Goal: Check status: Check status

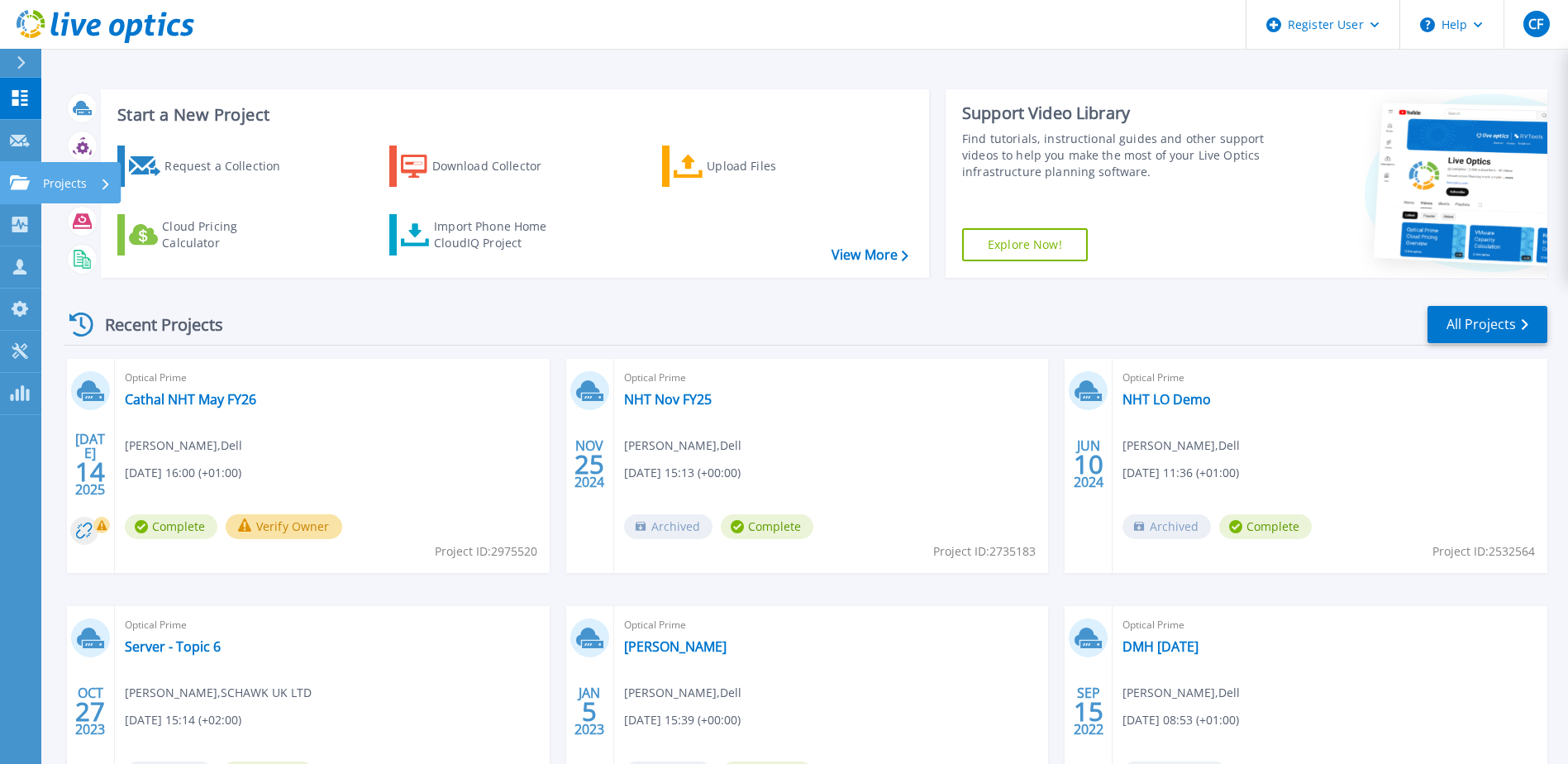
click at [41, 173] on div "Projects" at bounding box center [80, 182] width 80 height 41
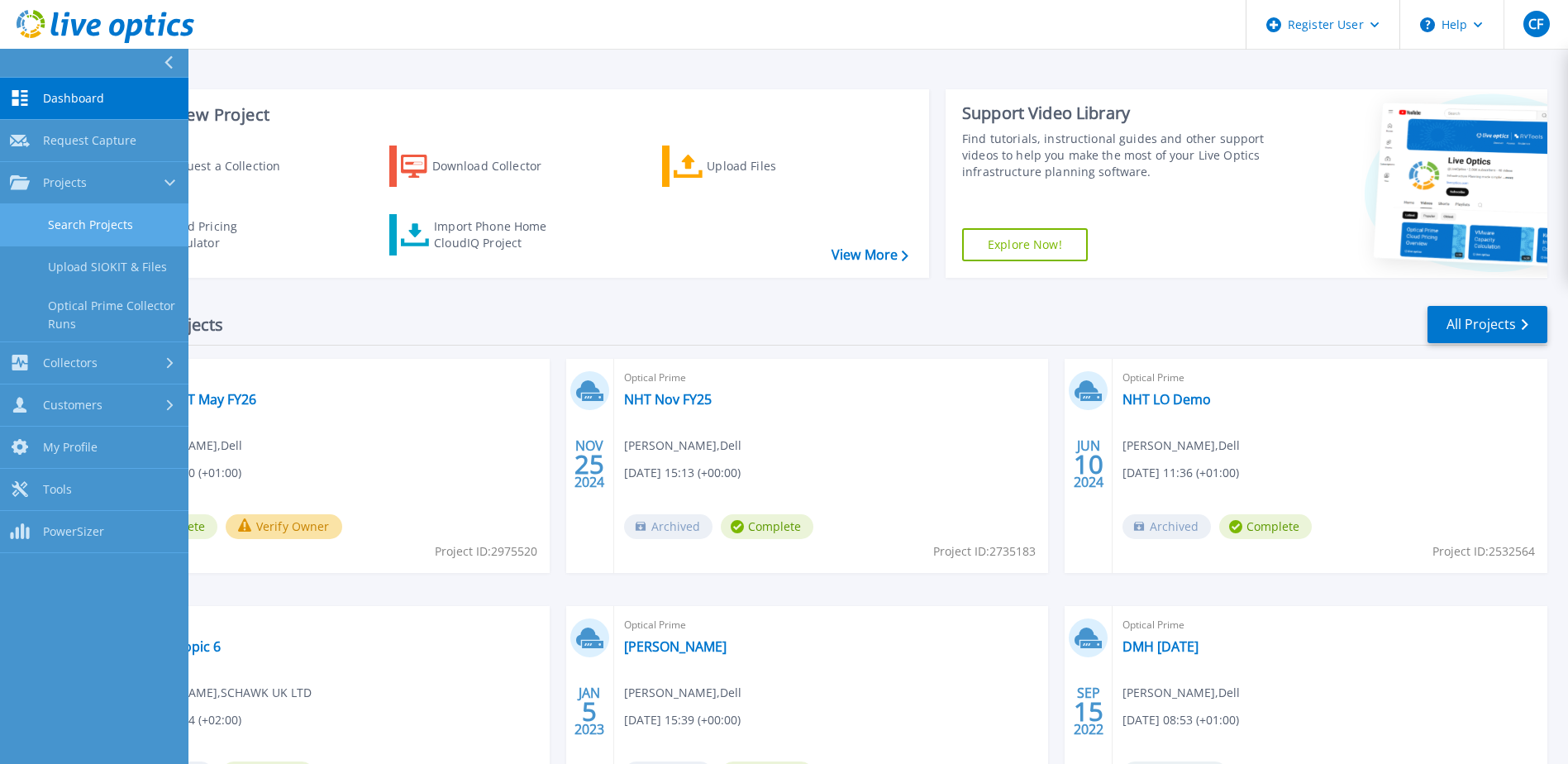
click at [75, 223] on link "Search Projects" at bounding box center [94, 226] width 188 height 42
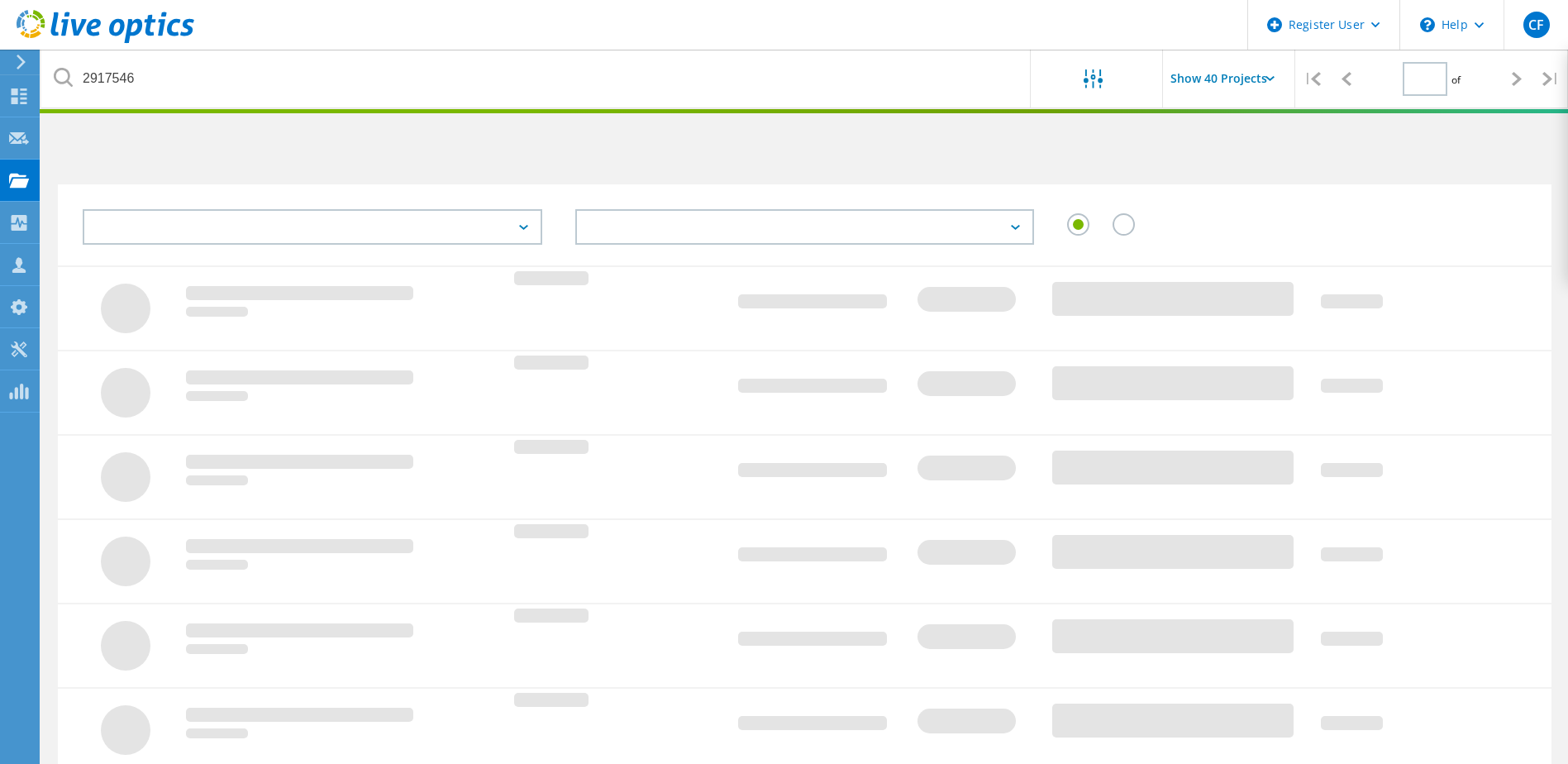
type input "1"
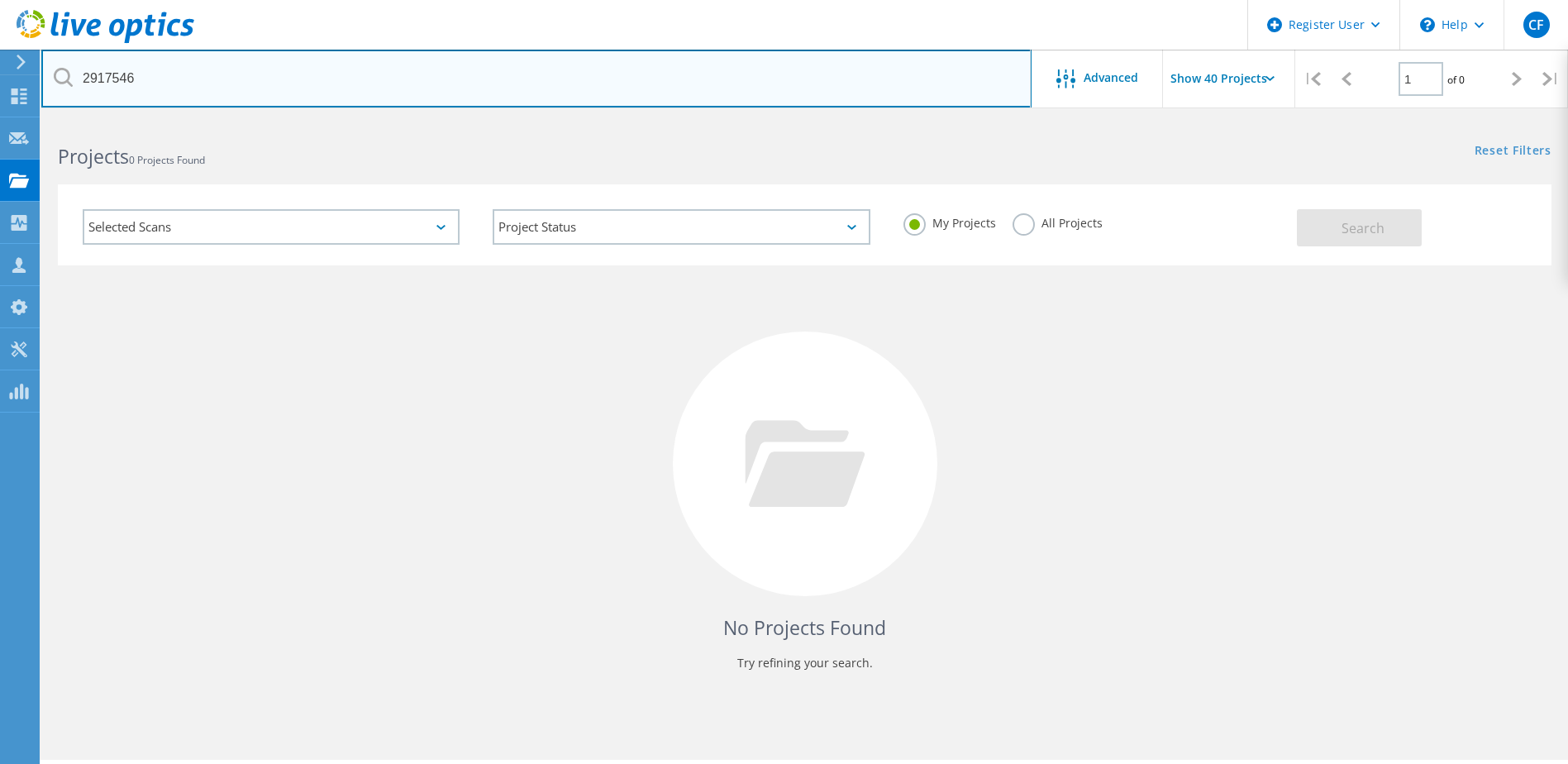
drag, startPoint x: 146, startPoint y: 72, endPoint x: 45, endPoint y: 70, distance: 101.0
click at [45, 70] on input "2917546" at bounding box center [536, 78] width 991 height 58
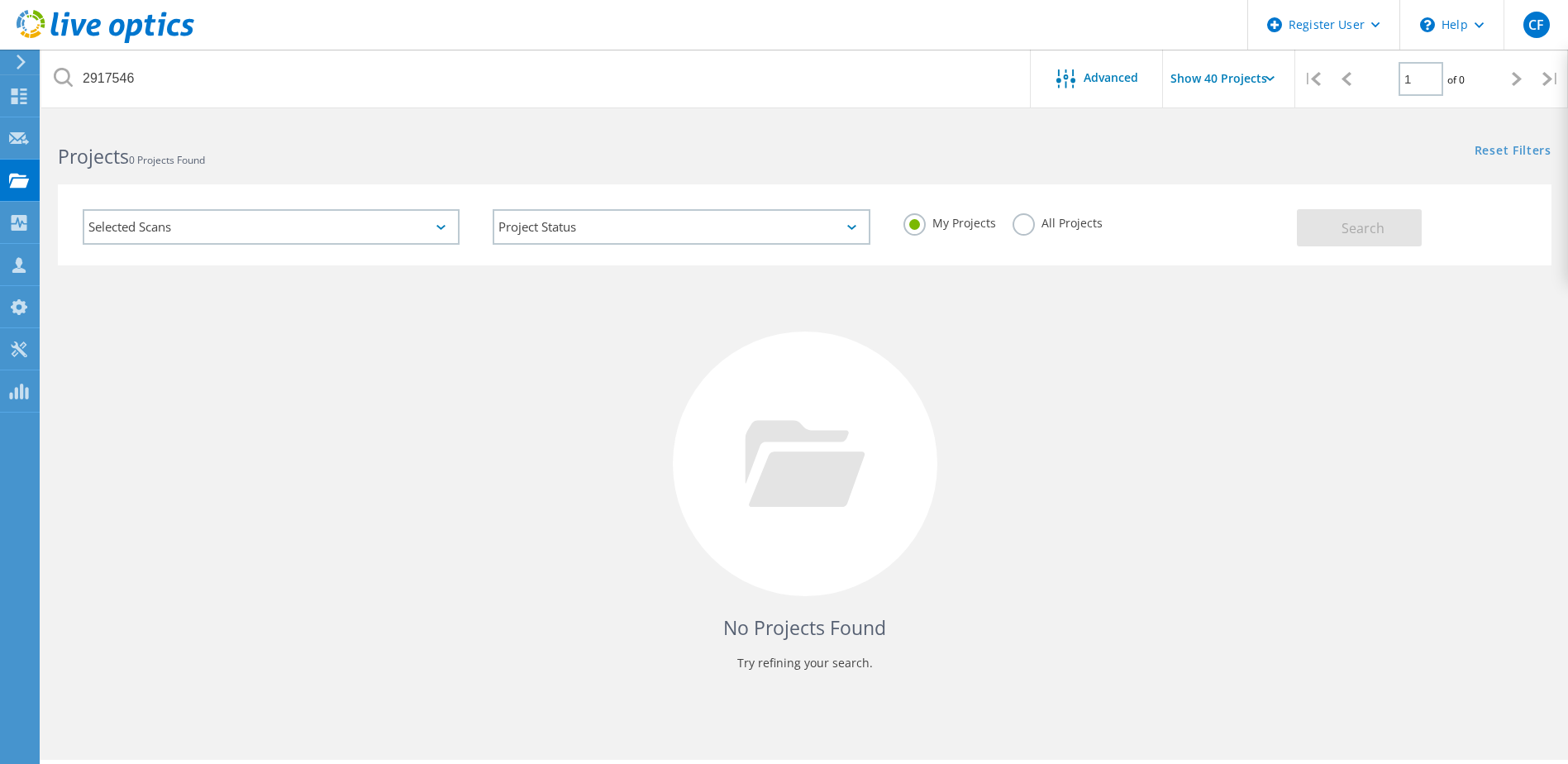
click at [1023, 225] on label "All Projects" at bounding box center [1057, 221] width 90 height 15
click at [0, 0] on input "All Projects" at bounding box center [0, 0] width 0 height 0
click at [1310, 221] on button "Search" at bounding box center [1360, 228] width 125 height 37
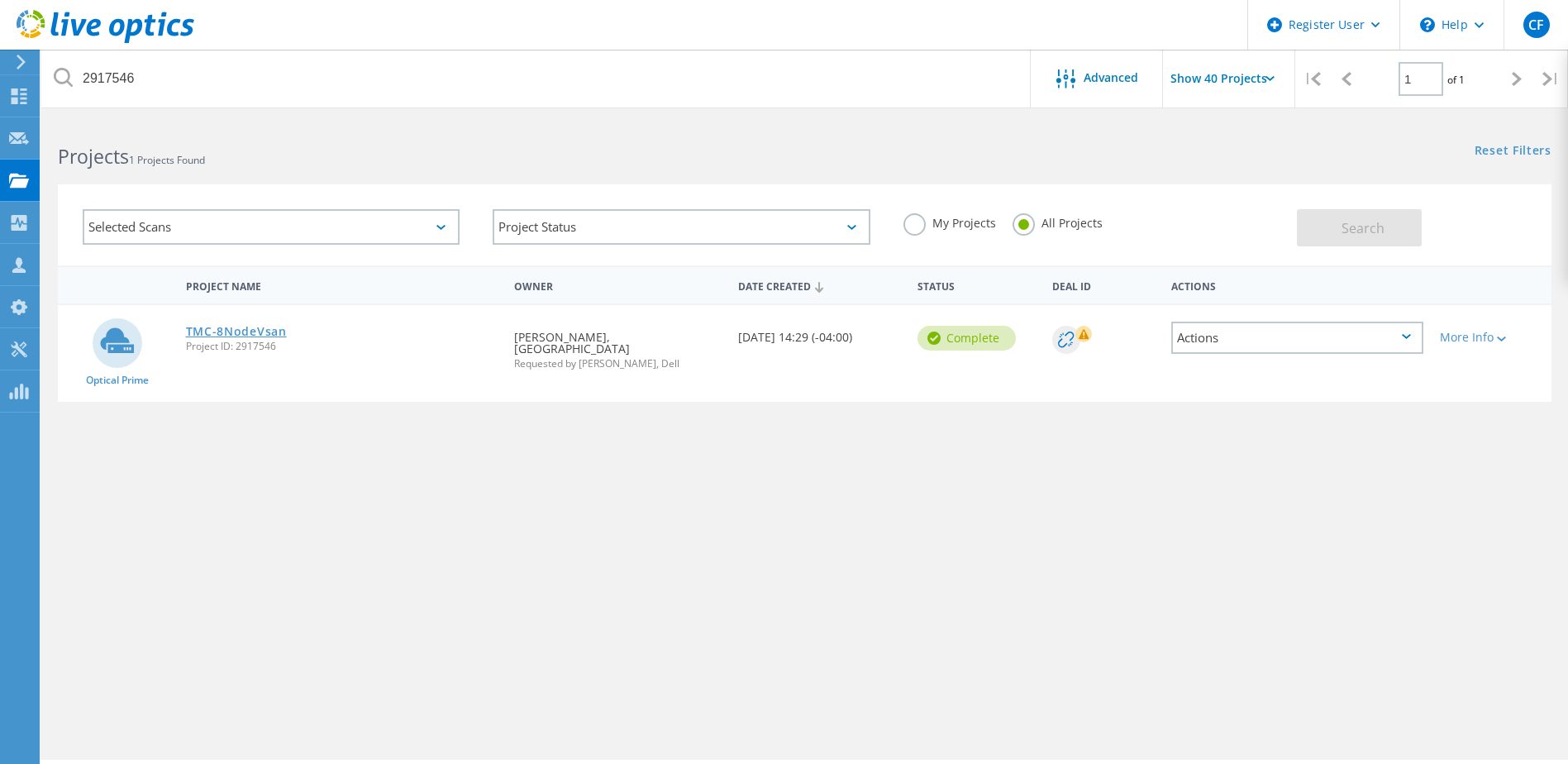
click at [231, 333] on link "TMC-8NodeVsan" at bounding box center [236, 332] width 100 height 11
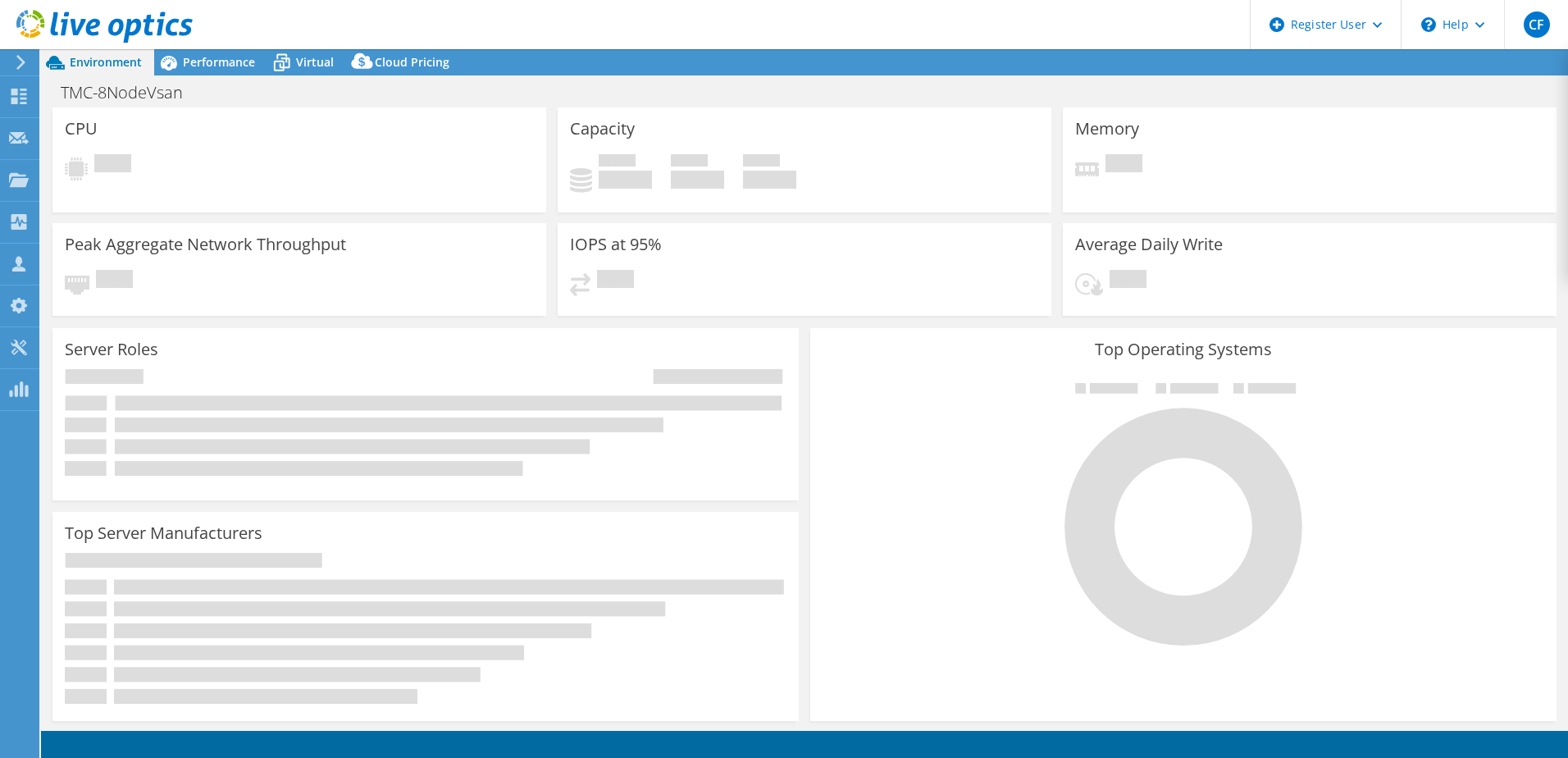
select select "USD"
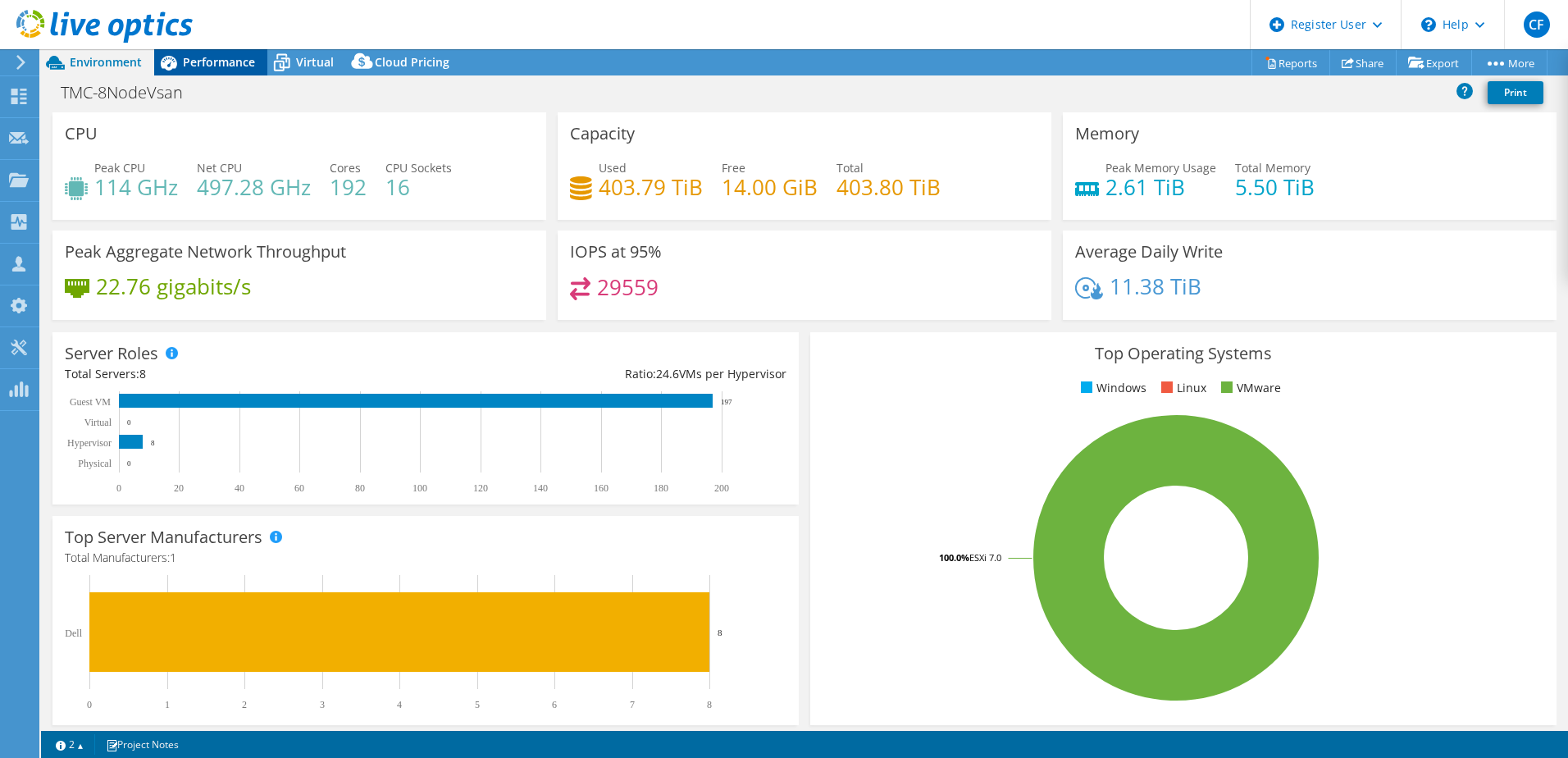
click at [212, 66] on span "Performance" at bounding box center [219, 62] width 72 height 15
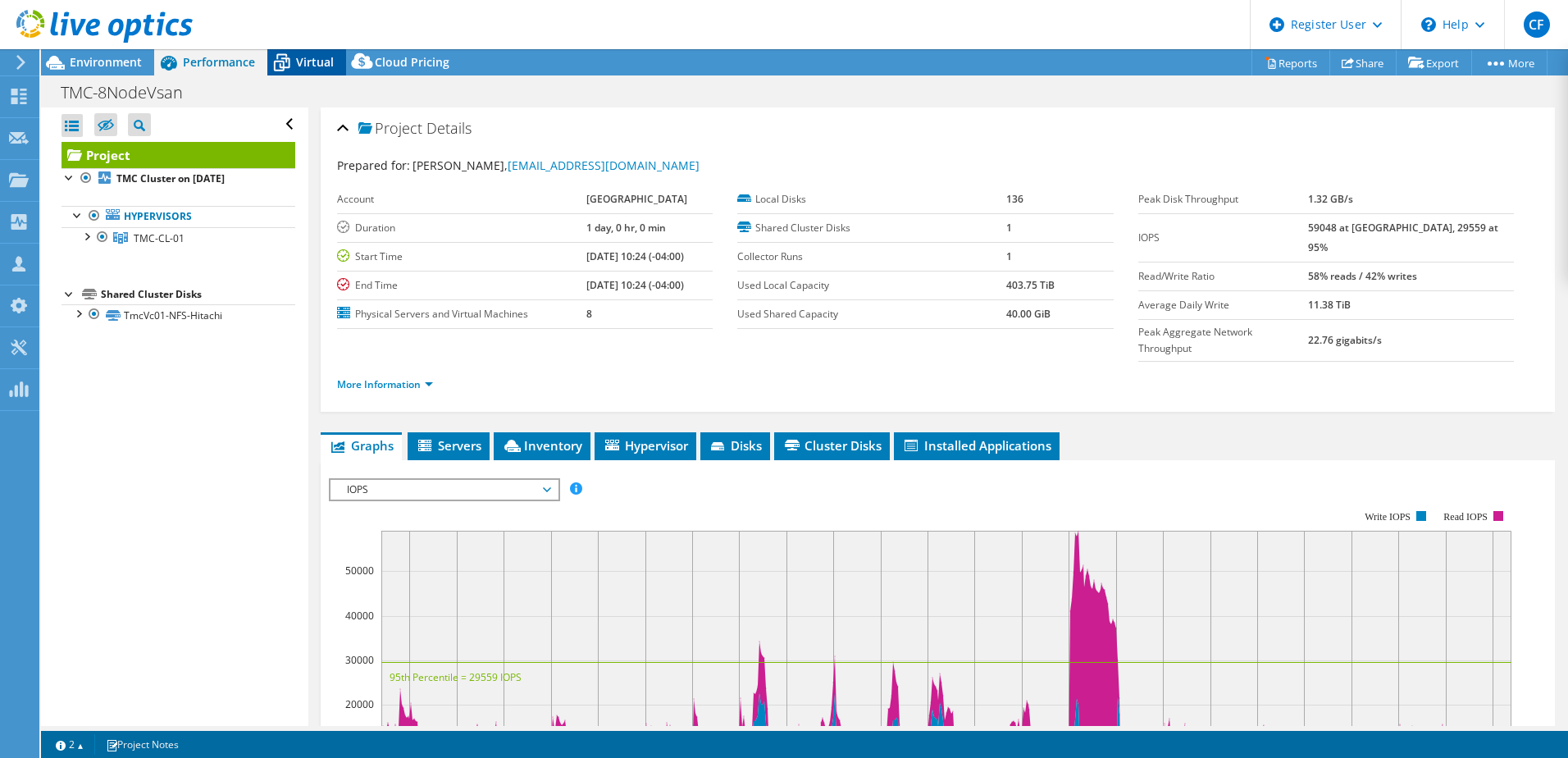
click at [294, 60] on icon at bounding box center [282, 63] width 28 height 28
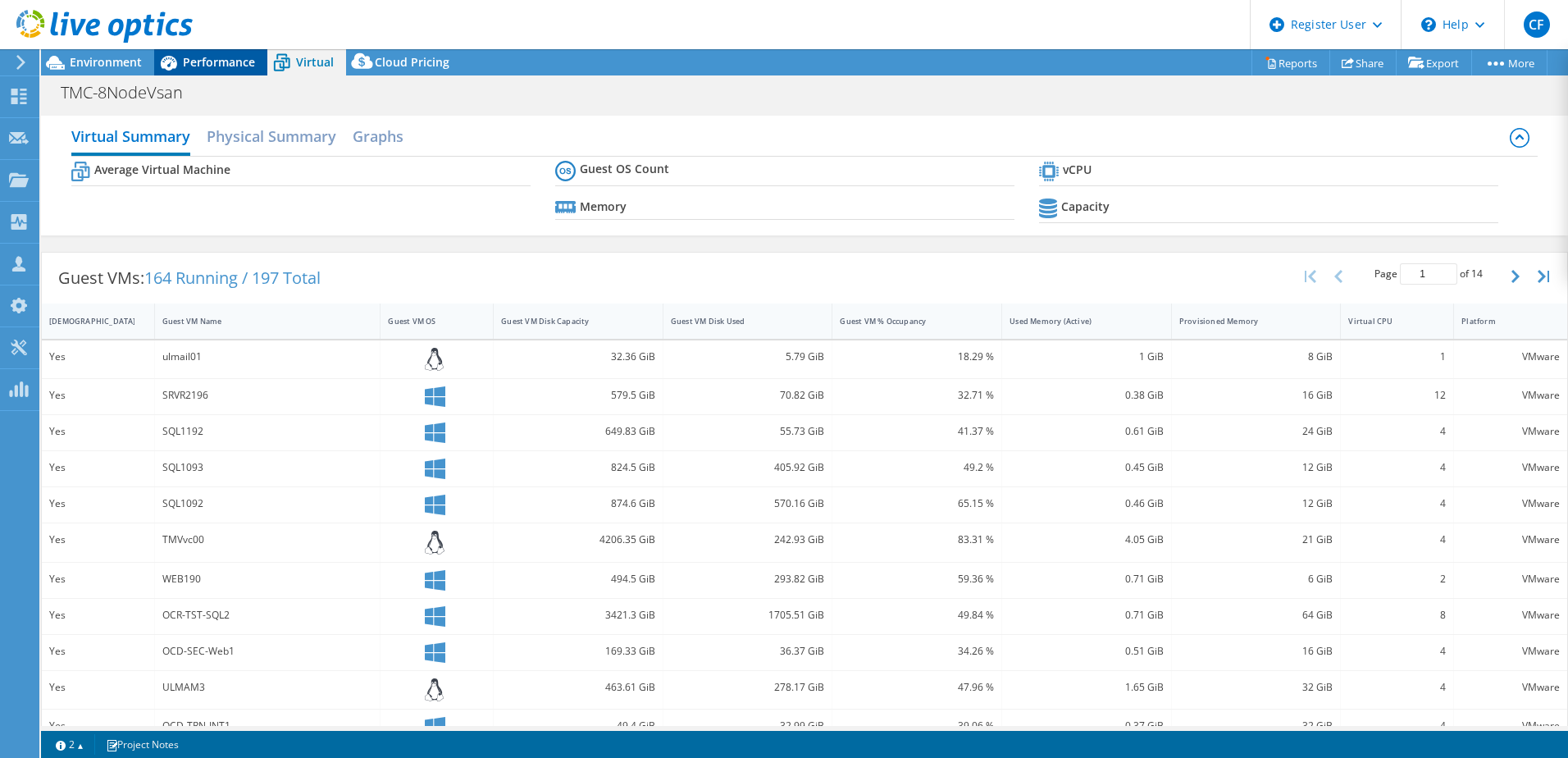
click at [199, 64] on span "Performance" at bounding box center [219, 62] width 72 height 15
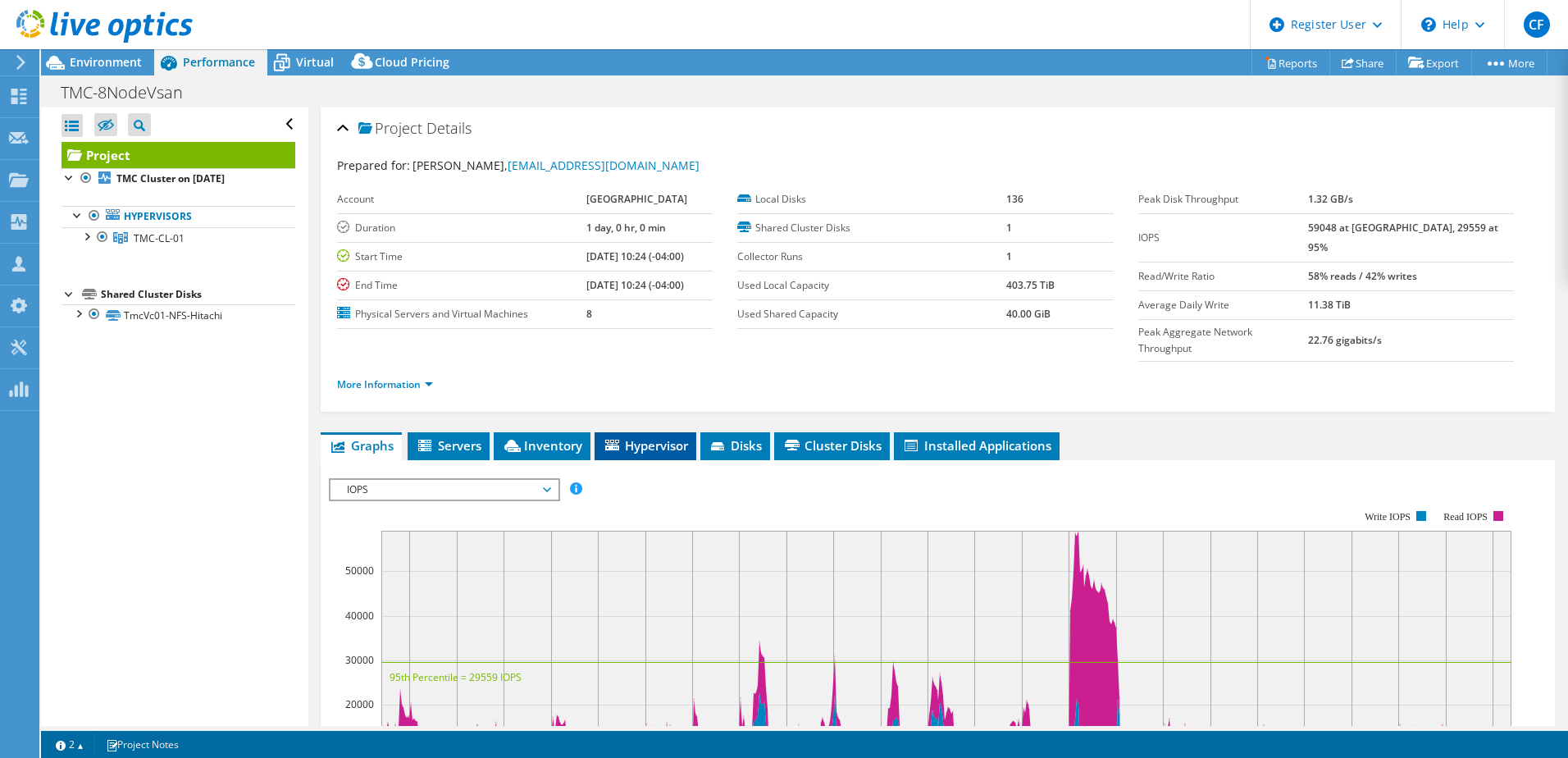
click at [633, 437] on span "Hypervisor" at bounding box center [645, 445] width 85 height 16
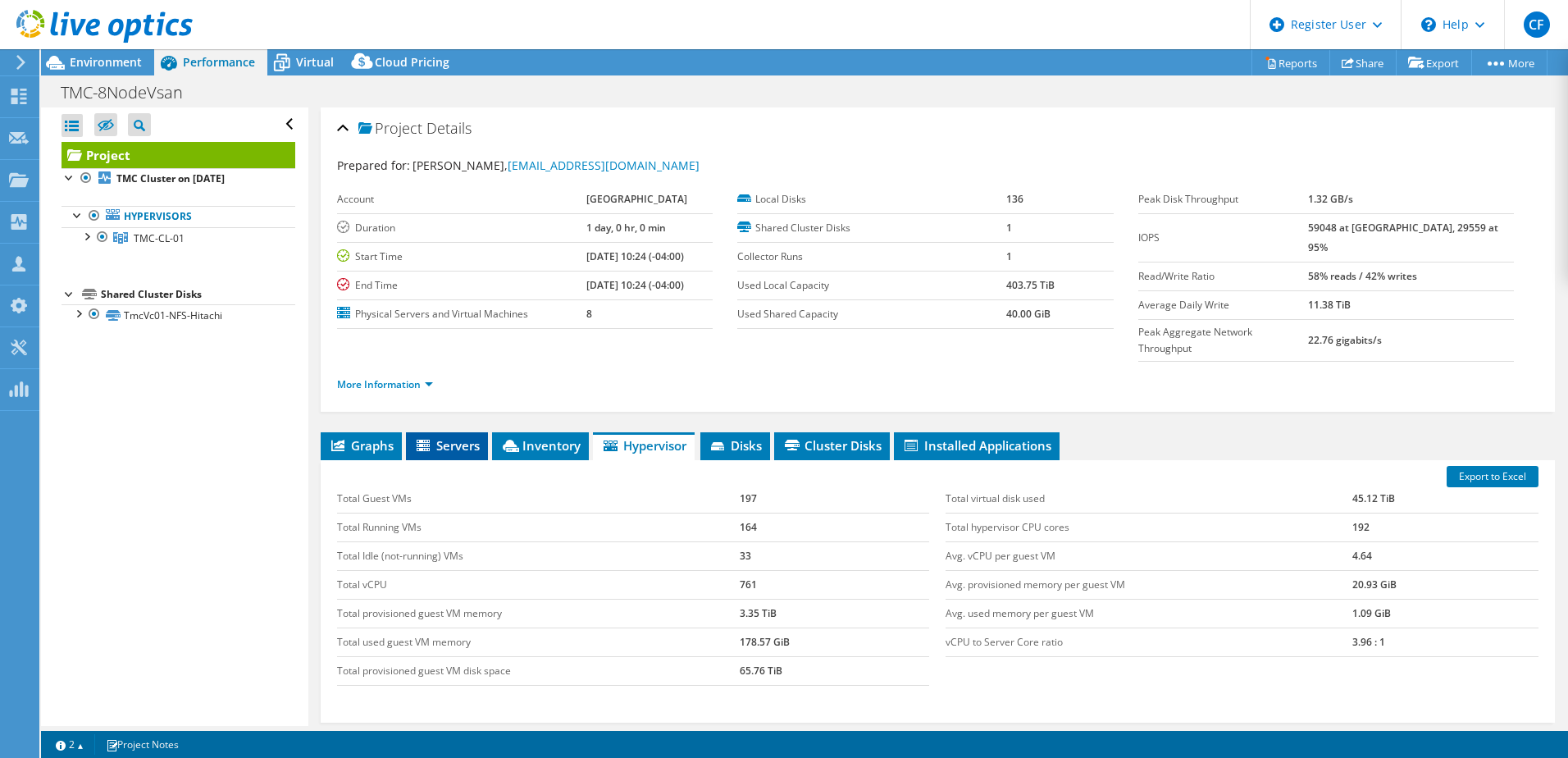
click at [433, 439] on icon at bounding box center [424, 446] width 16 height 14
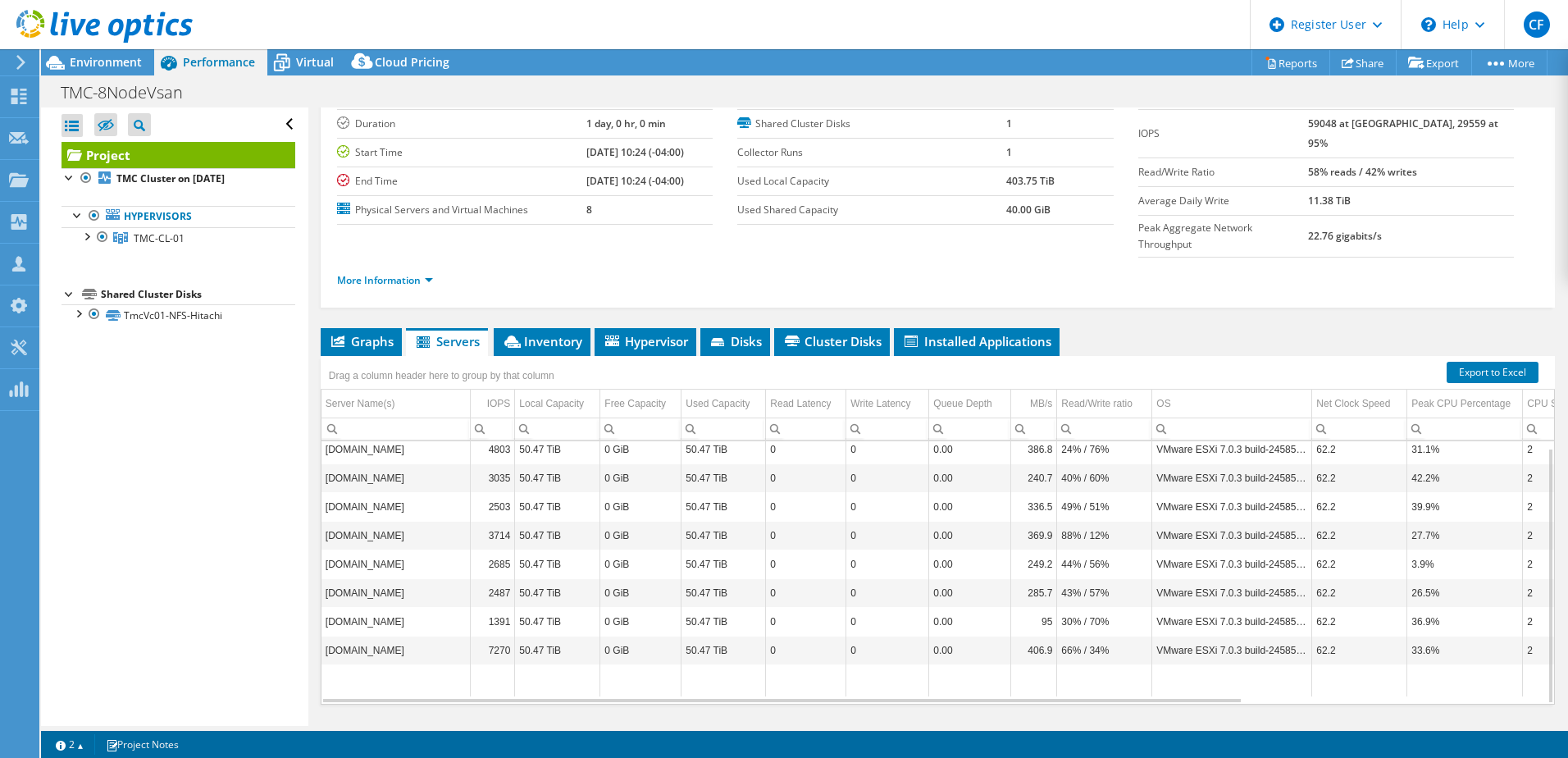
scroll to position [112, 0]
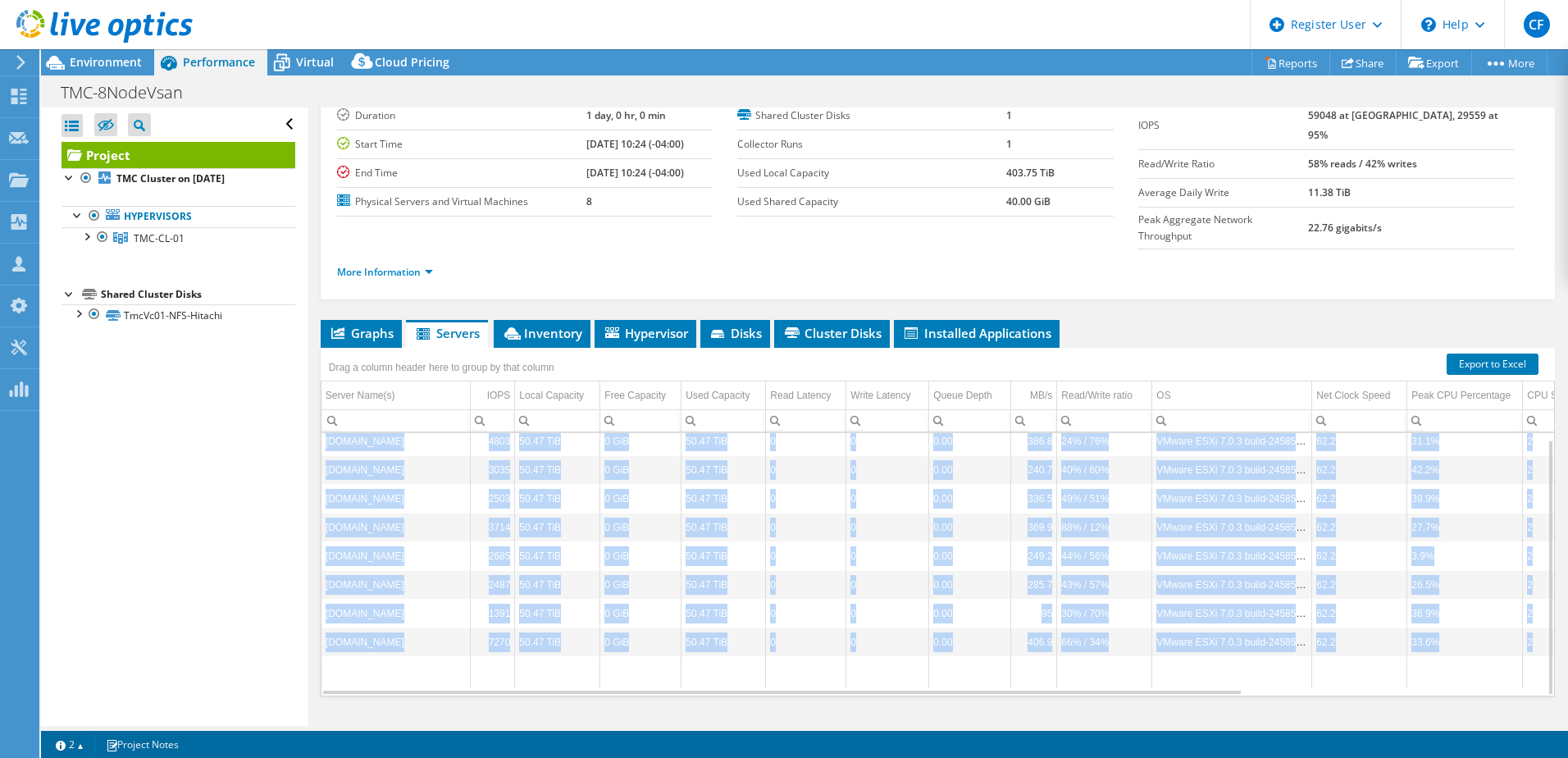
drag, startPoint x: 1106, startPoint y: 664, endPoint x: 1285, endPoint y: 657, distance: 179.1
click at [1285, 657] on div "Graphs Servers Inventory Hypervisor Disks Cluster Disks Installed Applications …" at bounding box center [937, 525] width 1234 height 410
drag, startPoint x: 1285, startPoint y: 657, endPoint x: 1410, endPoint y: 660, distance: 125.0
click at [1412, 660] on div "[DOMAIN_NAME] 4803 50.47 TiB 0 GiB 50.47 TiB 0 0 0.00 386.8 24% / 76% VMware ES…" at bounding box center [937, 564] width 1234 height 264
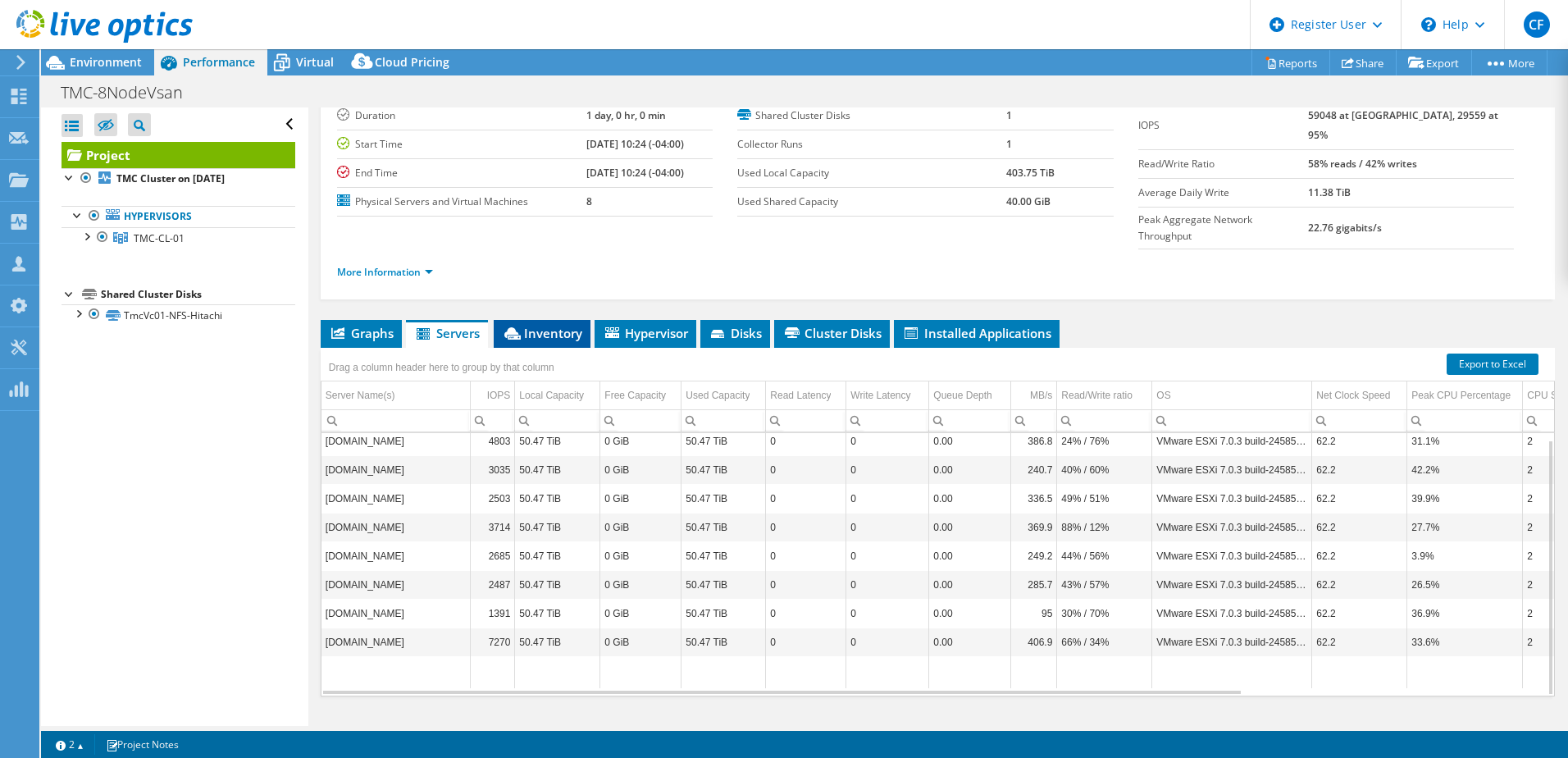
click at [566, 324] on span "Inventory" at bounding box center [542, 332] width 81 height 16
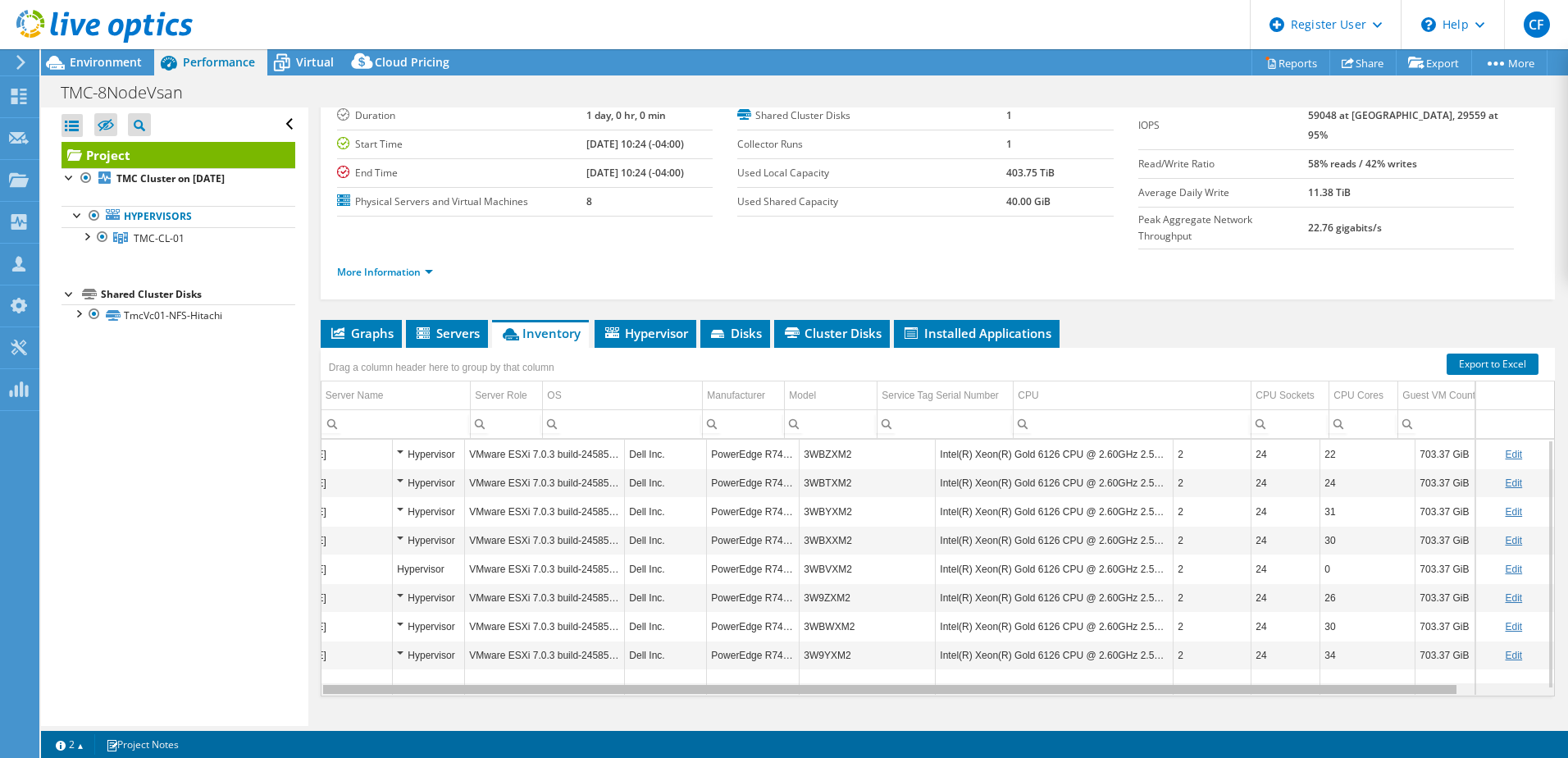
scroll to position [0, 90]
drag, startPoint x: 1198, startPoint y: 656, endPoint x: 1414, endPoint y: 651, distance: 216.1
click at [1414, 651] on body "CF Dell User [PERSON_NAME] [EMAIL_ADDRESS][PERSON_NAME][DOMAIN_NAME] Dell My Pr…" at bounding box center [784, 379] width 1568 height 758
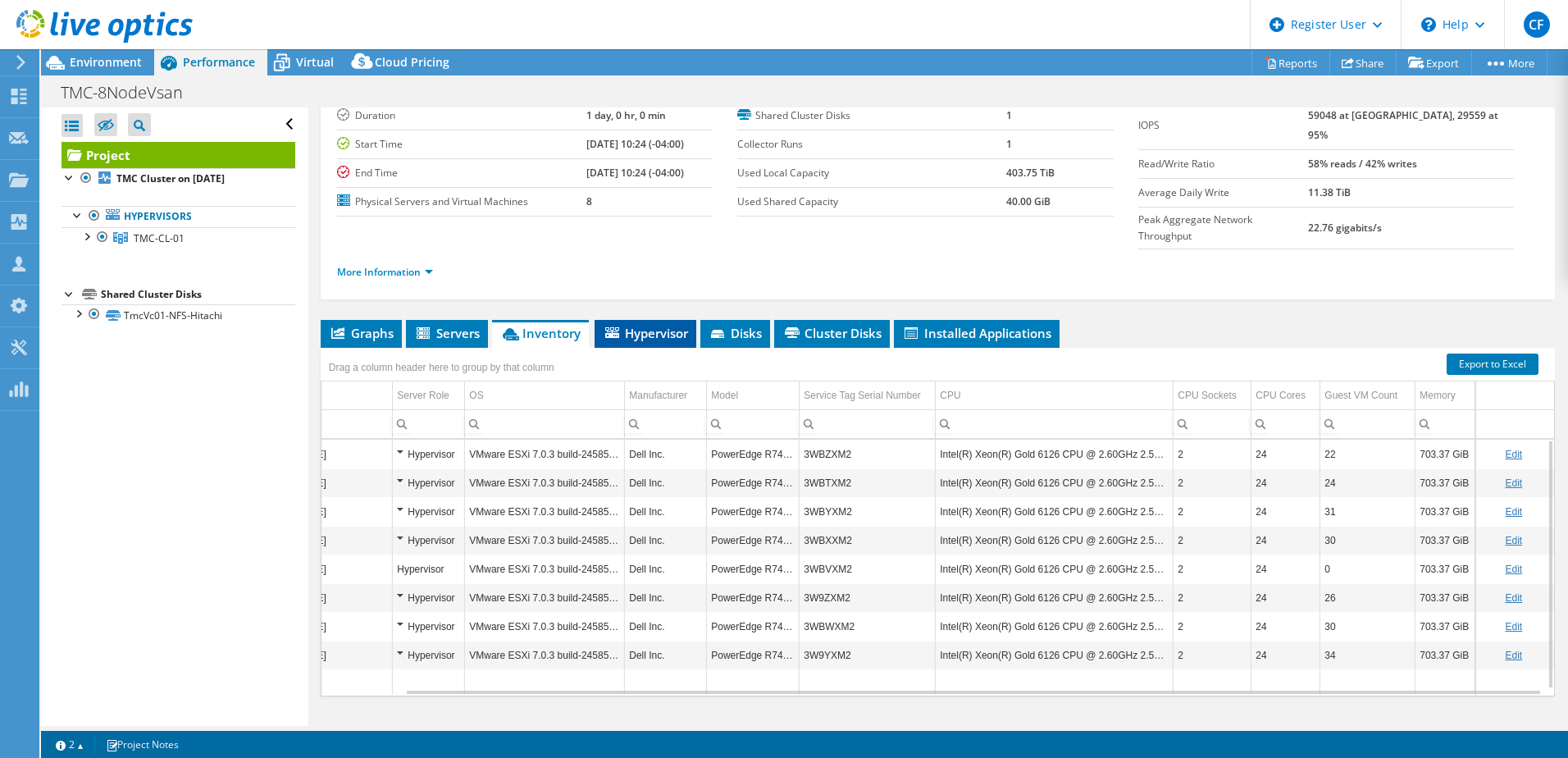
click at [659, 324] on span "Hypervisor" at bounding box center [645, 332] width 85 height 16
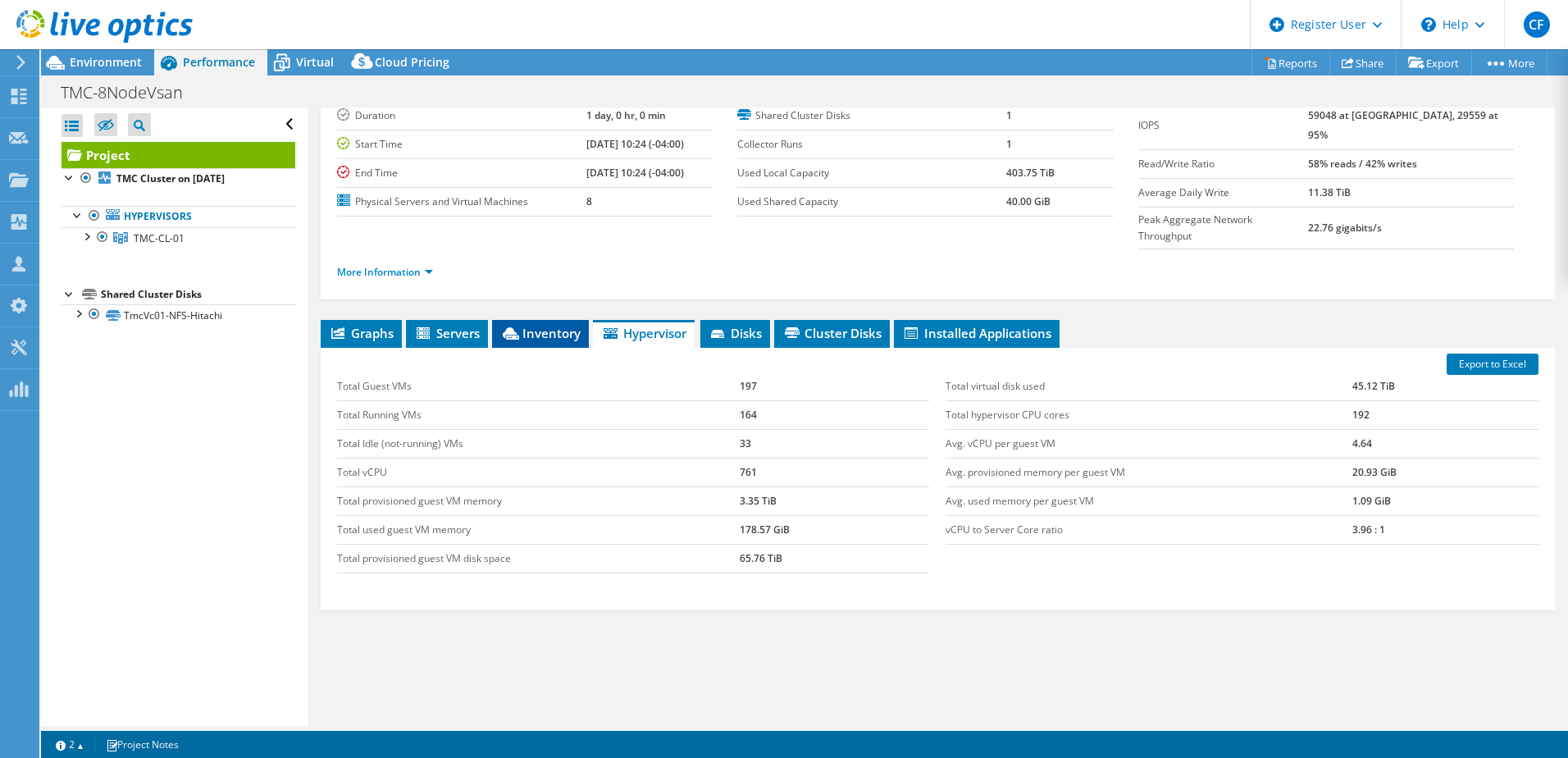
click at [555, 324] on span "Inventory" at bounding box center [540, 332] width 81 height 16
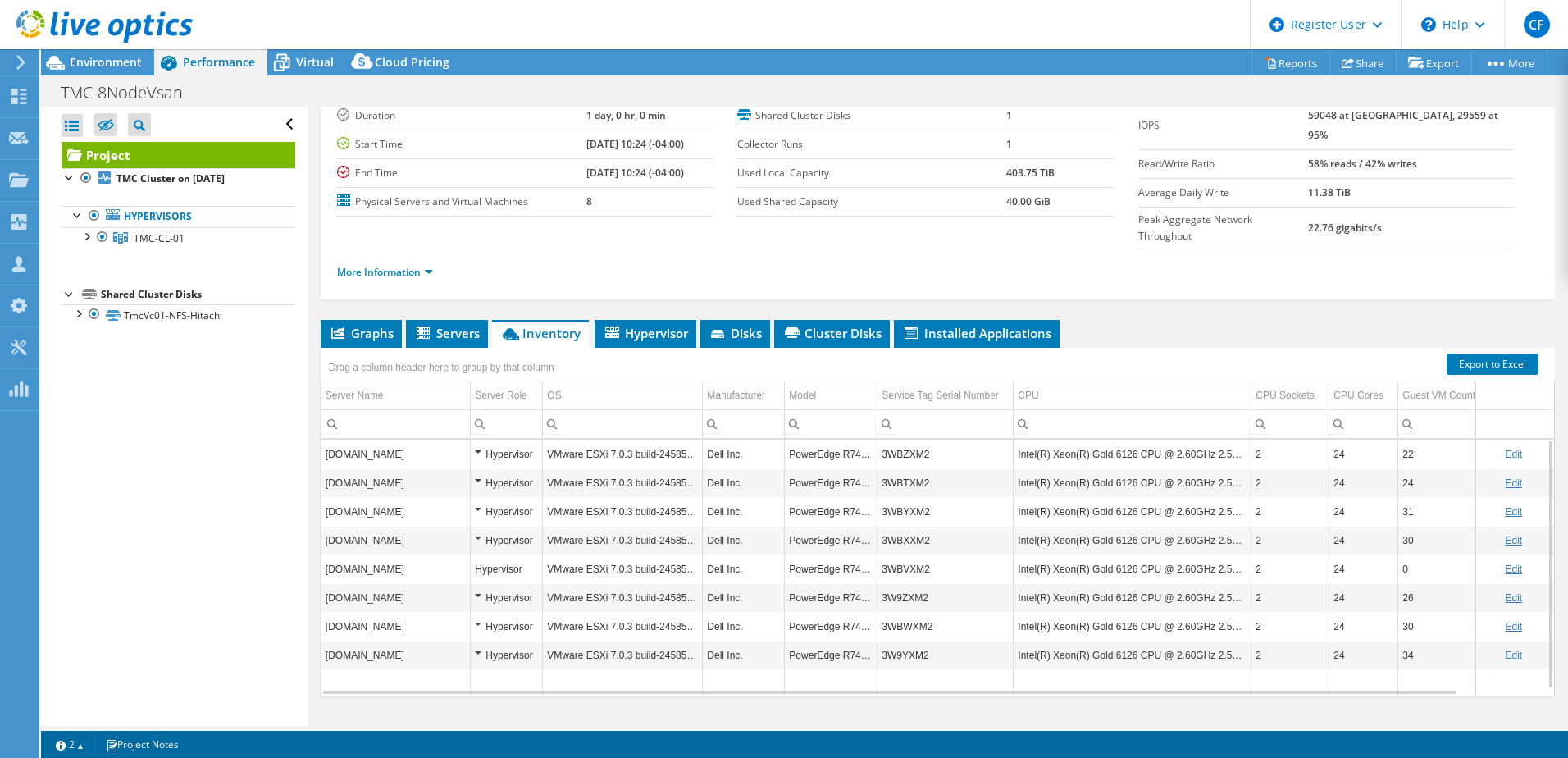
click at [1203, 439] on td "Intel(R) Xeon(R) Gold 6126 CPU @ 2.60GHz 2.59 GHz" at bounding box center [1133, 453] width 238 height 28
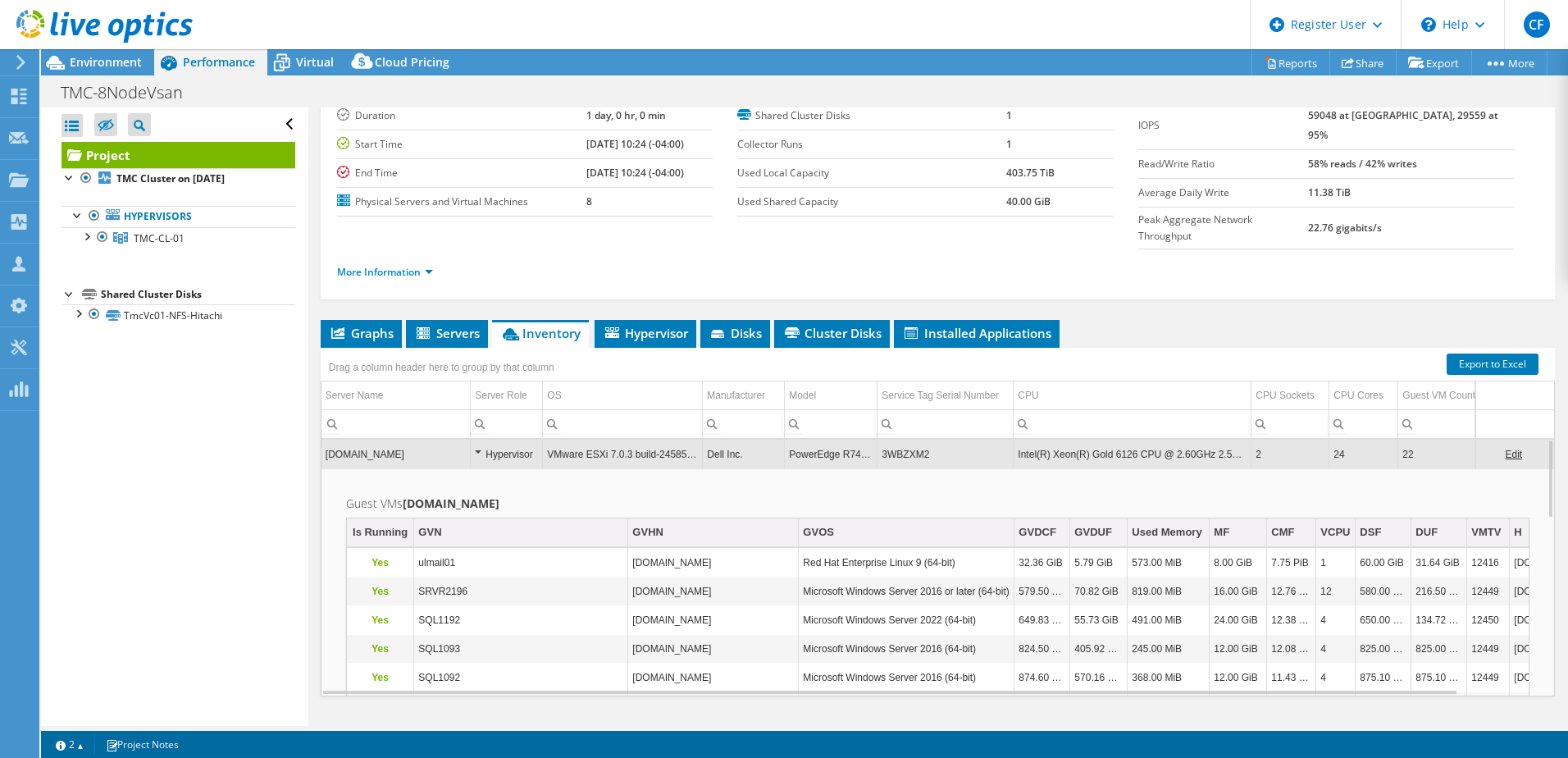
click at [1203, 439] on td "Intel(R) Xeon(R) Gold 6126 CPU @ 2.60GHz 2.59 GHz" at bounding box center [1133, 453] width 238 height 28
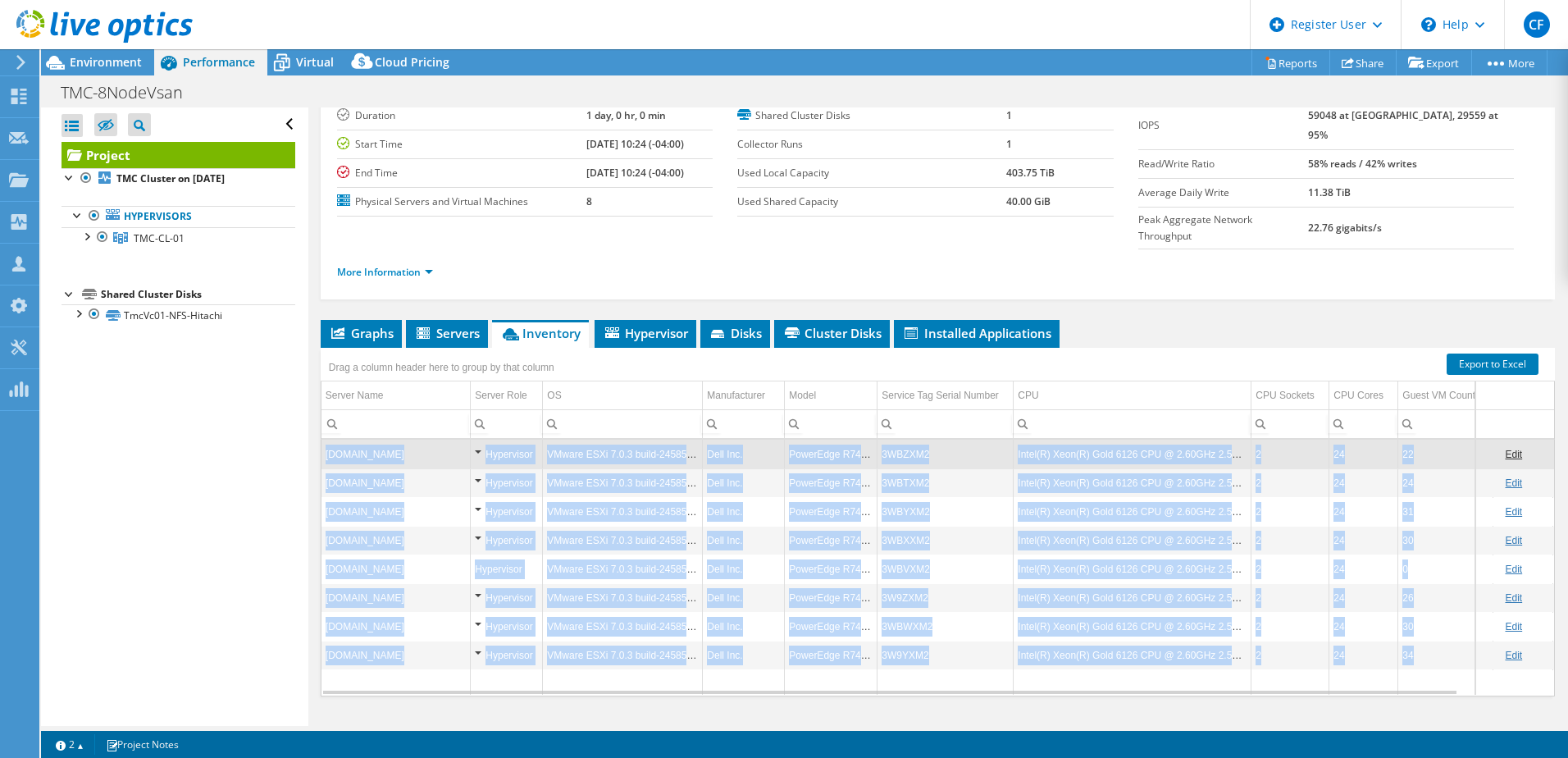
drag, startPoint x: 1021, startPoint y: 663, endPoint x: 1092, endPoint y: 656, distance: 71.3
click at [1092, 656] on div "Graphs Servers Inventory Hypervisor Disks Cluster Disks Installed Applications …" at bounding box center [937, 525] width 1234 height 410
click at [954, 640] on td "3W9YXM2" at bounding box center [946, 655] width 137 height 28
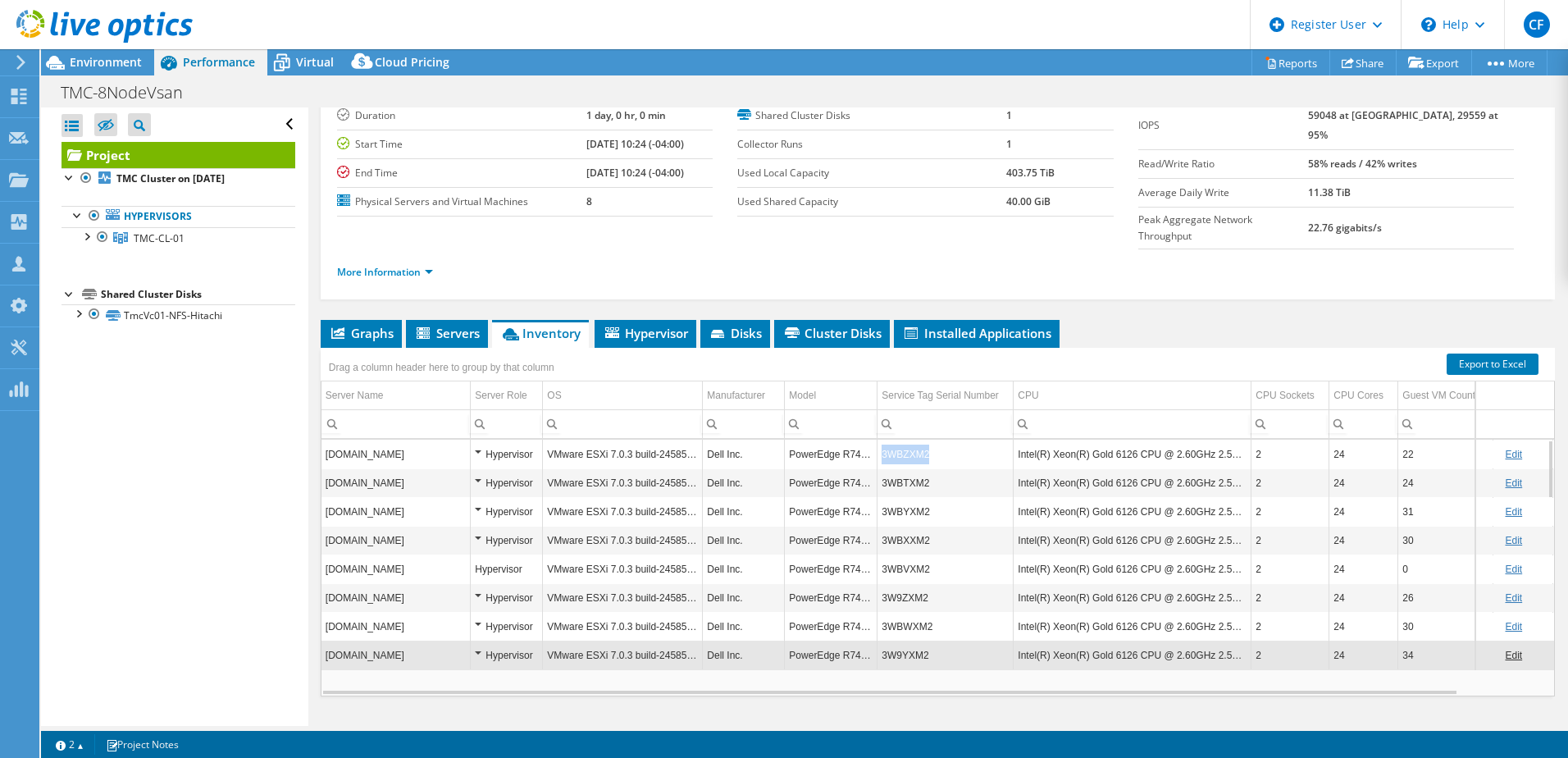
drag, startPoint x: 932, startPoint y: 423, endPoint x: 884, endPoint y: 423, distance: 48.0
click at [884, 439] on td "3WBZXM2" at bounding box center [946, 453] width 137 height 28
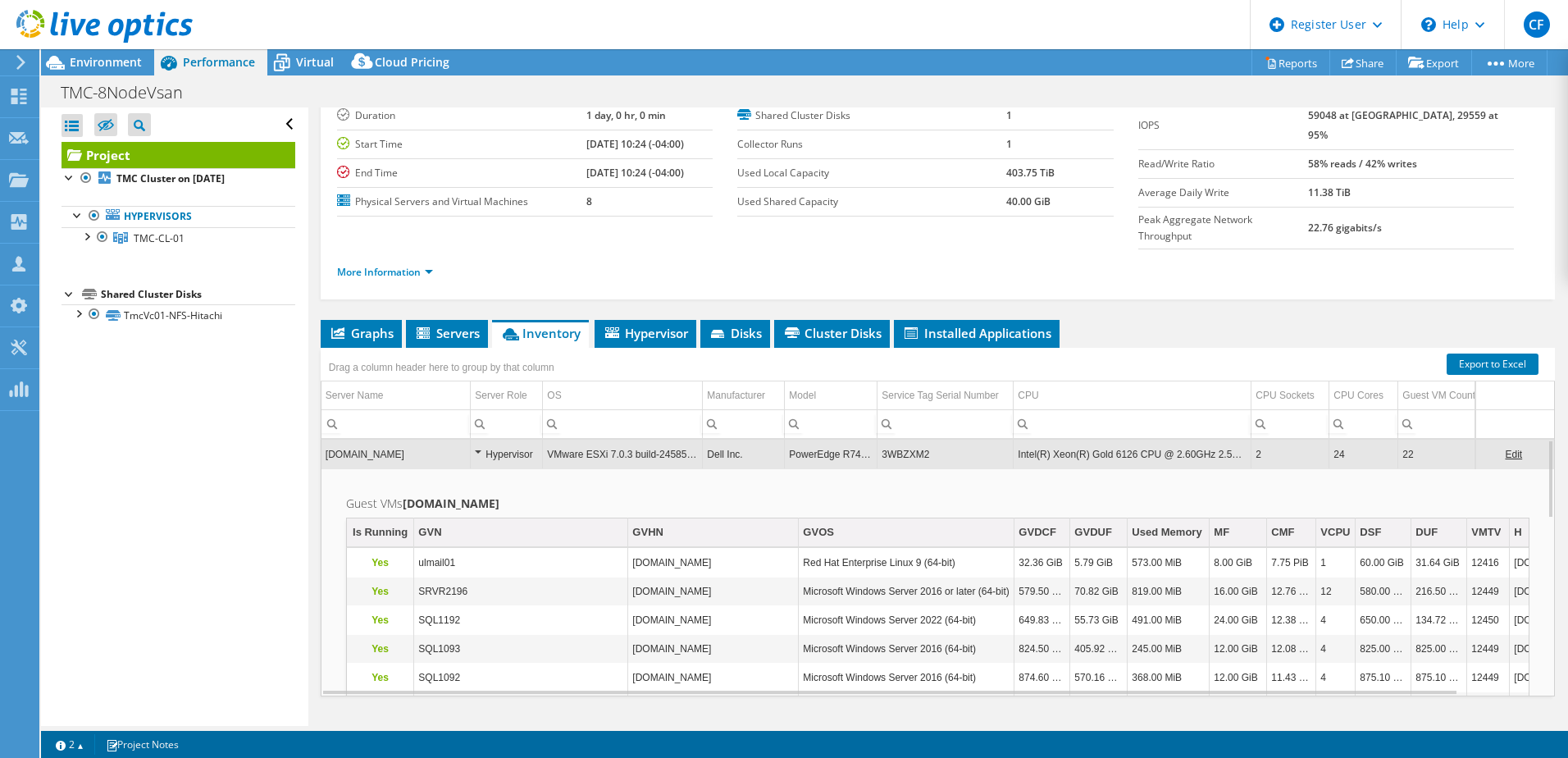
copy td "3WBZXM2"
